Goal: Find specific fact

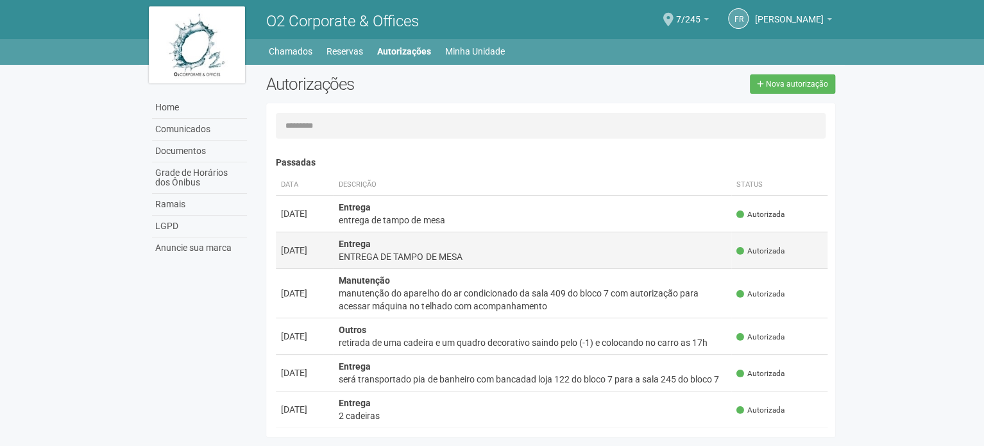
scroll to position [64, 0]
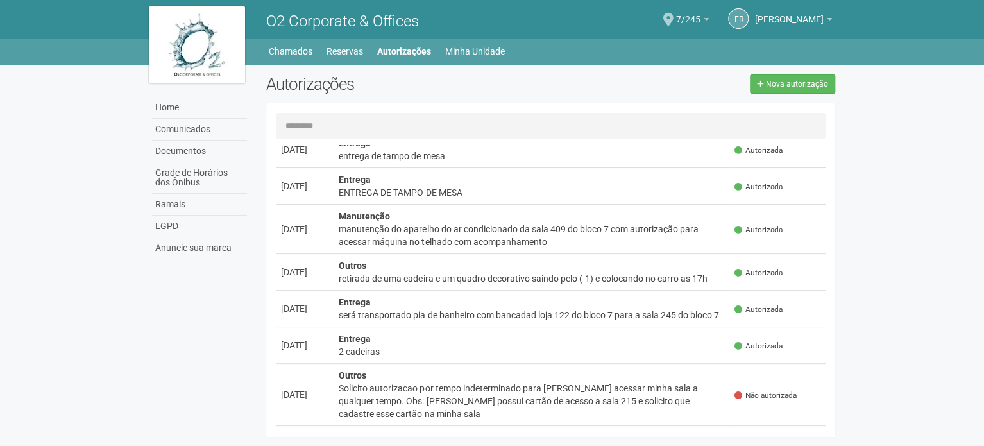
click at [692, 17] on link "7/245" at bounding box center [692, 21] width 33 height 10
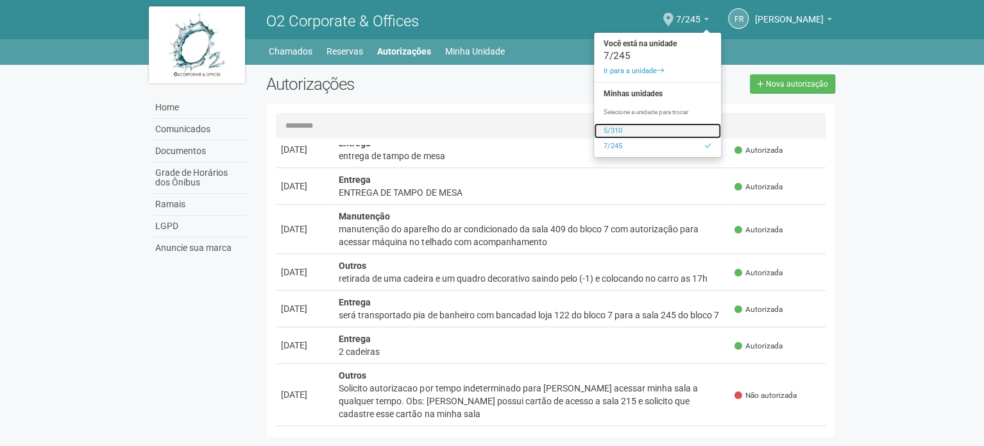
click at [636, 130] on link "5/310" at bounding box center [657, 130] width 127 height 15
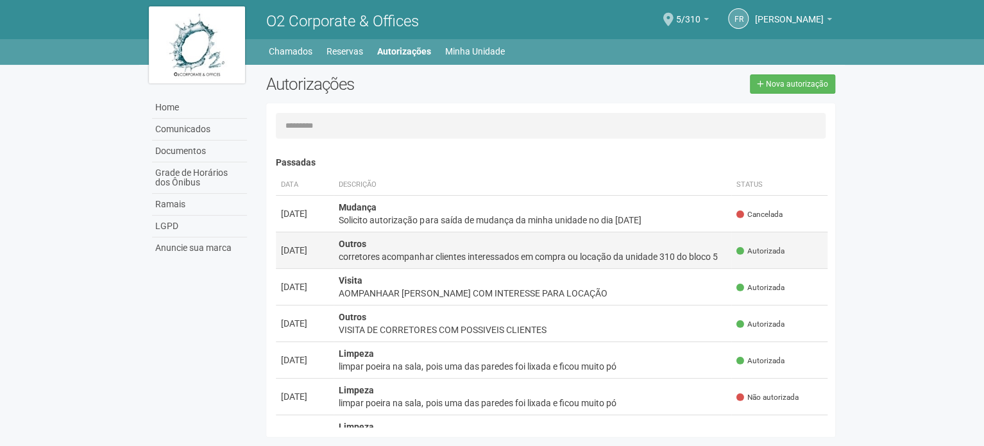
click at [448, 255] on div "corretores acompanhar clientes interessados em compra ou locação da unidade 310…" at bounding box center [533, 256] width 388 height 13
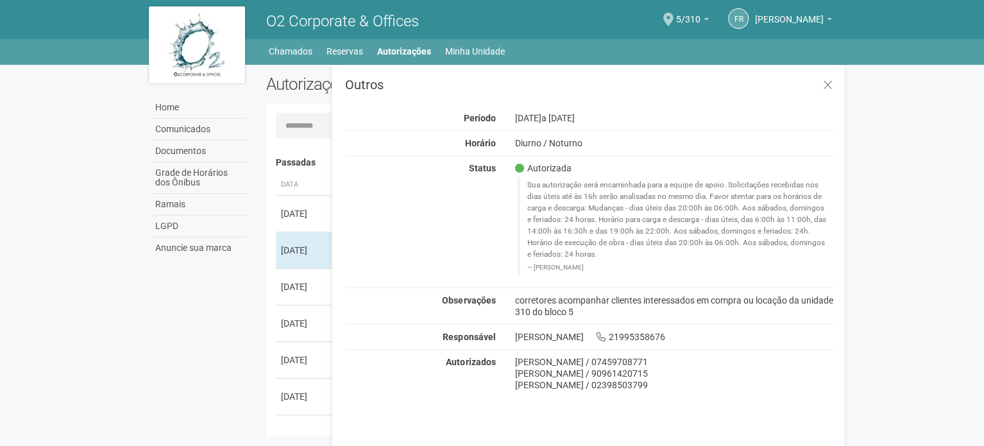
drag, startPoint x: 666, startPoint y: 361, endPoint x: 506, endPoint y: 364, distance: 159.8
click at [508, 365] on div "[PERSON_NAME] / 07459708771 [PERSON_NAME] / 90961420715 [PERSON_NAME] / 0239850…" at bounding box center [674, 373] width 339 height 35
copy div "[PERSON_NAME] / 07459708771"
